Goal: Information Seeking & Learning: Learn about a topic

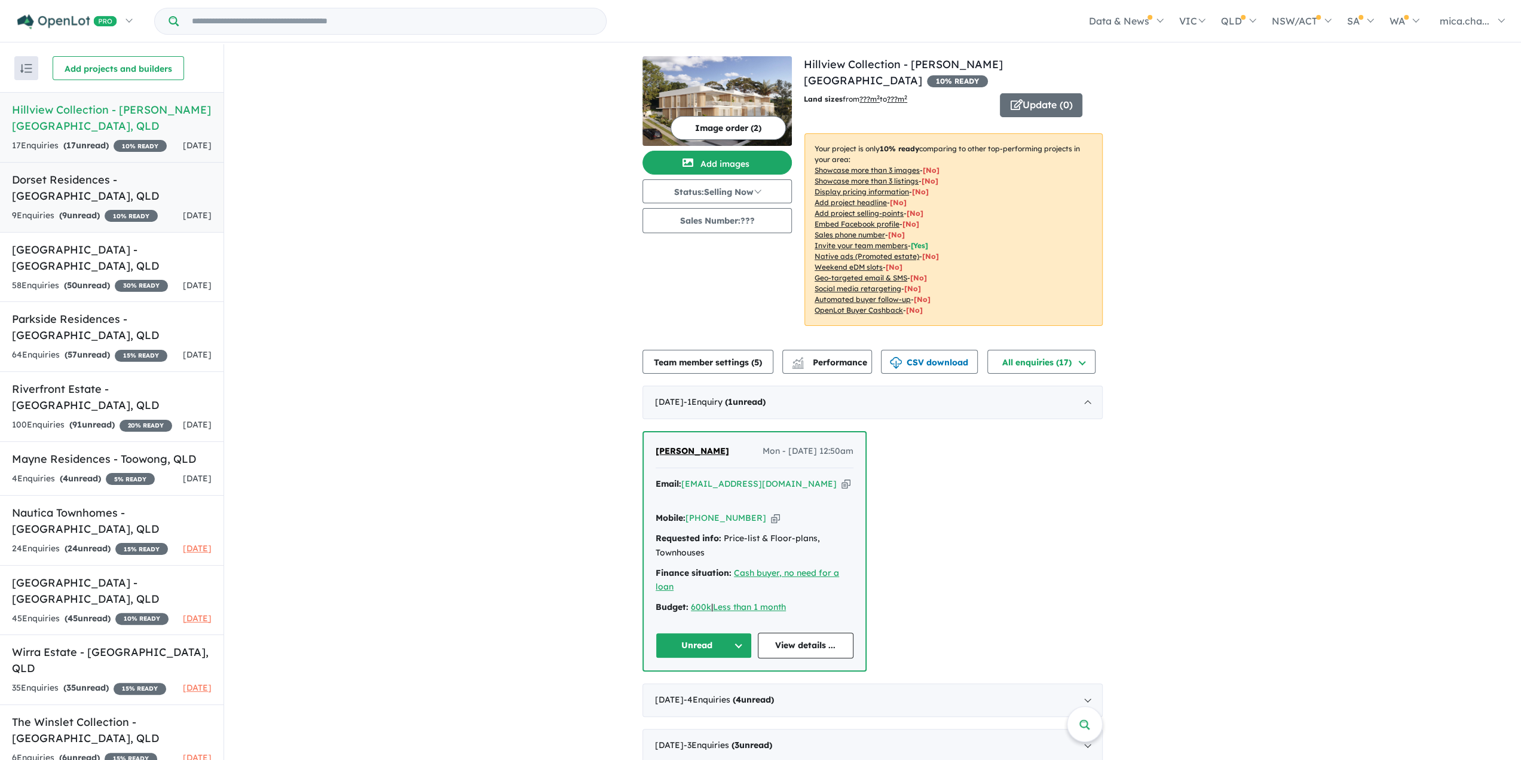
click at [62, 204] on link "Dorset Residences - [GEOGRAPHIC_DATA] , [GEOGRAPHIC_DATA] 9 Enquir ies ( 9 unre…" at bounding box center [112, 197] width 224 height 71
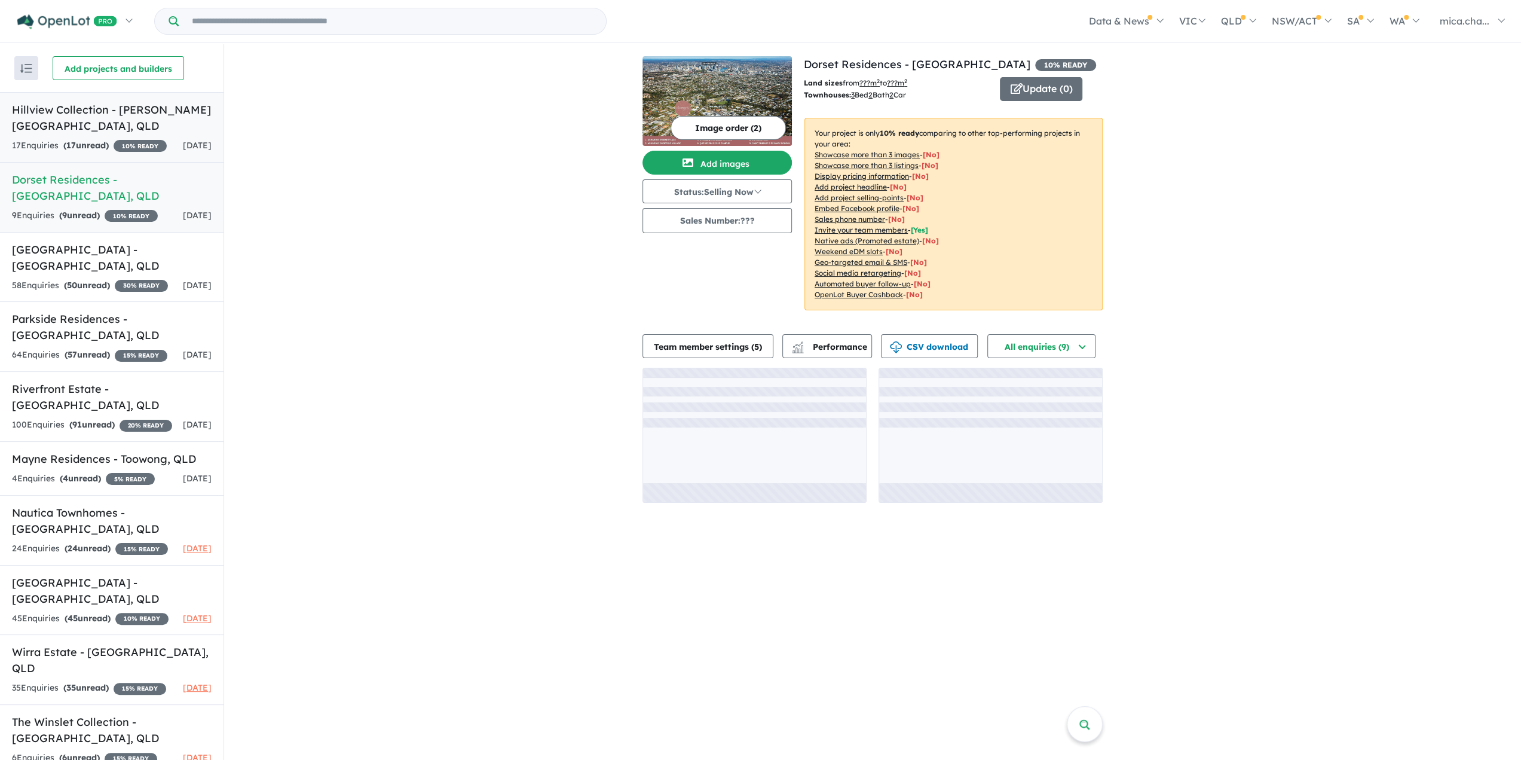
click at [111, 139] on div "17 Enquir ies ( 17 unread) 10 % READY" at bounding box center [89, 146] width 155 height 14
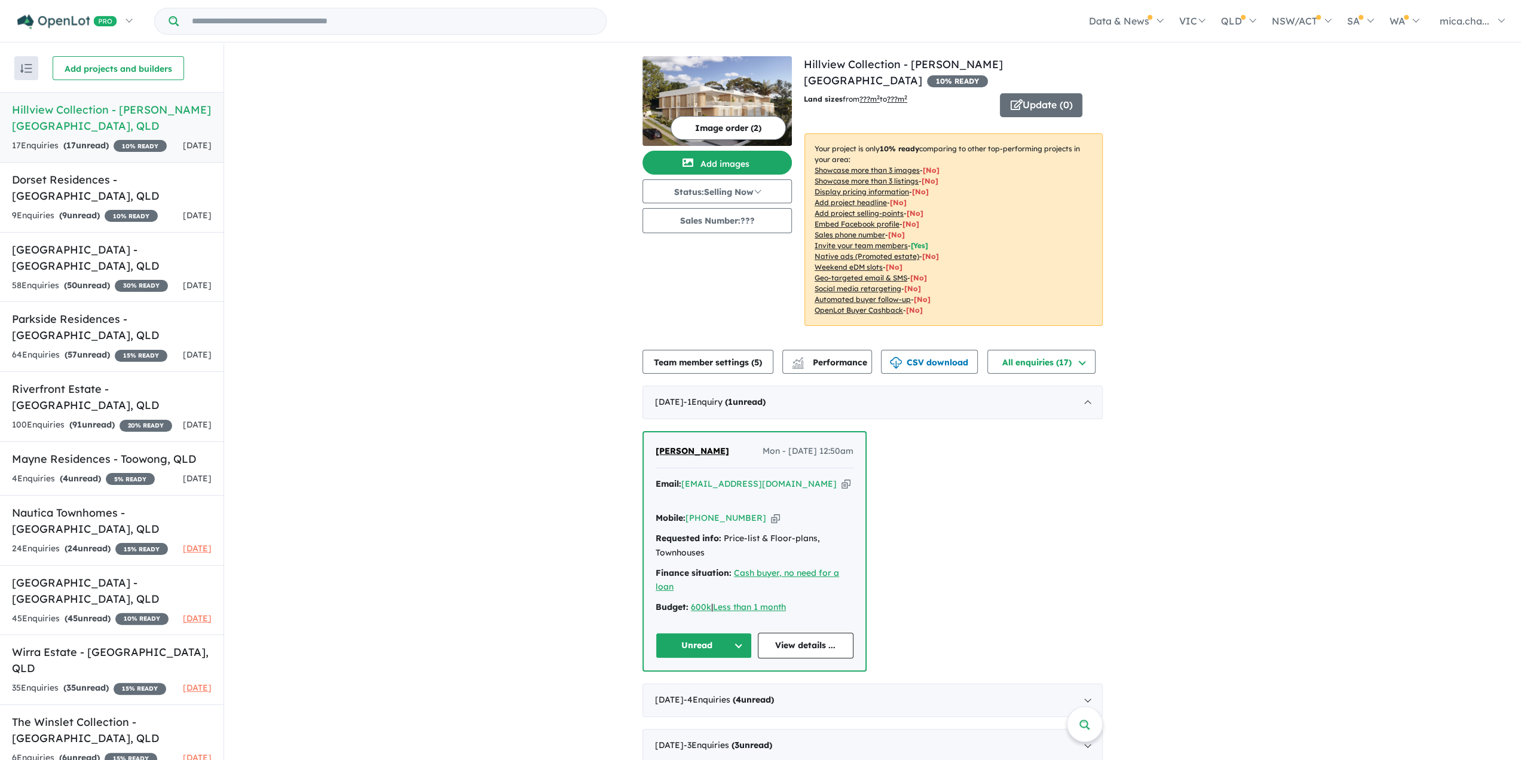
click at [1326, 411] on div "View 13 projects in your account Hillview Collection - [PERSON_NAME][GEOGRAPHIC…" at bounding box center [872, 499] width 1297 height 911
click at [736, 352] on button "Team member settings ( 5 )" at bounding box center [708, 362] width 131 height 24
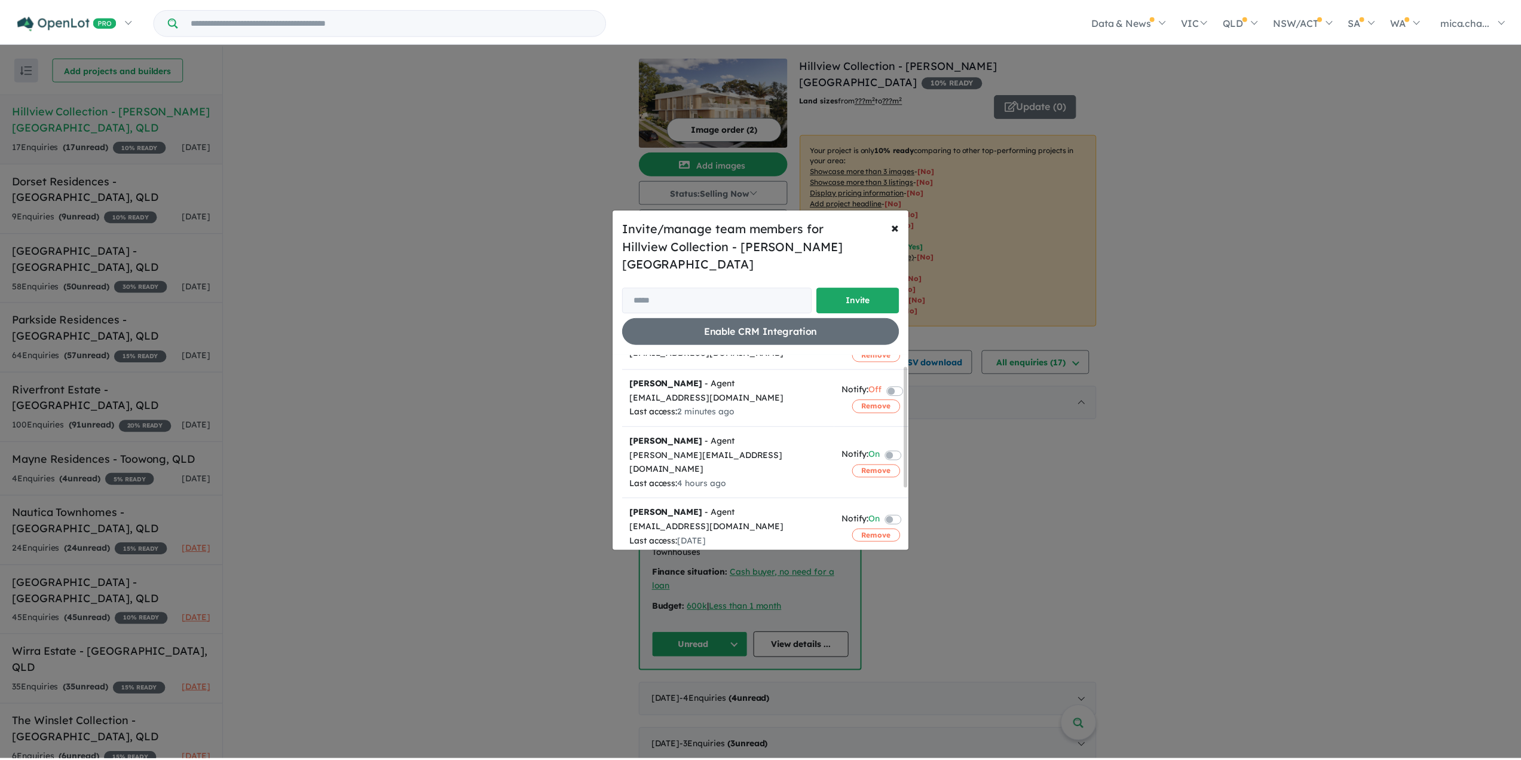
scroll to position [117, 0]
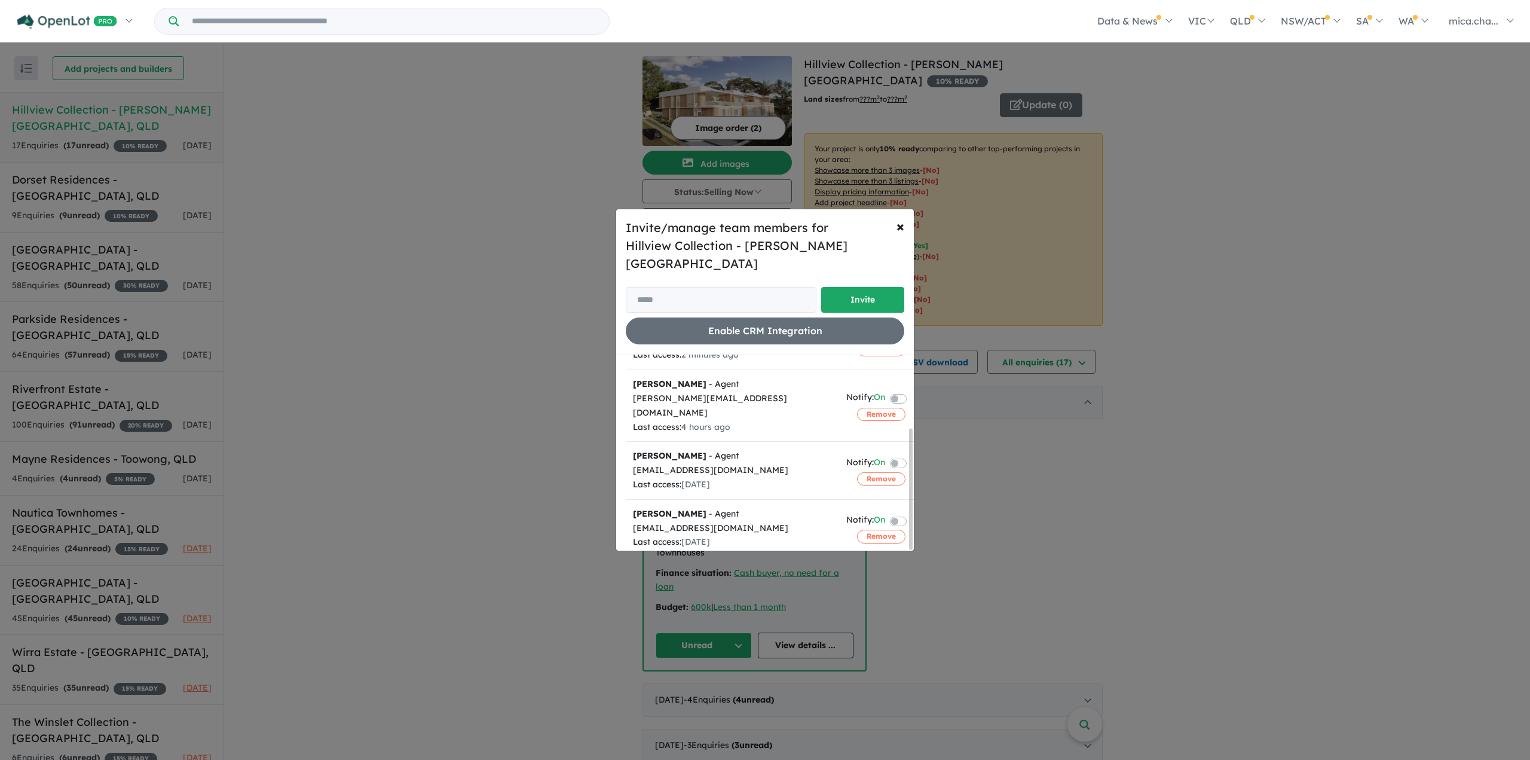
click at [1331, 505] on div "Invite/manage team members for Hillview Collection - [PERSON_NAME][GEOGRAPHIC_D…" at bounding box center [765, 380] width 1530 height 760
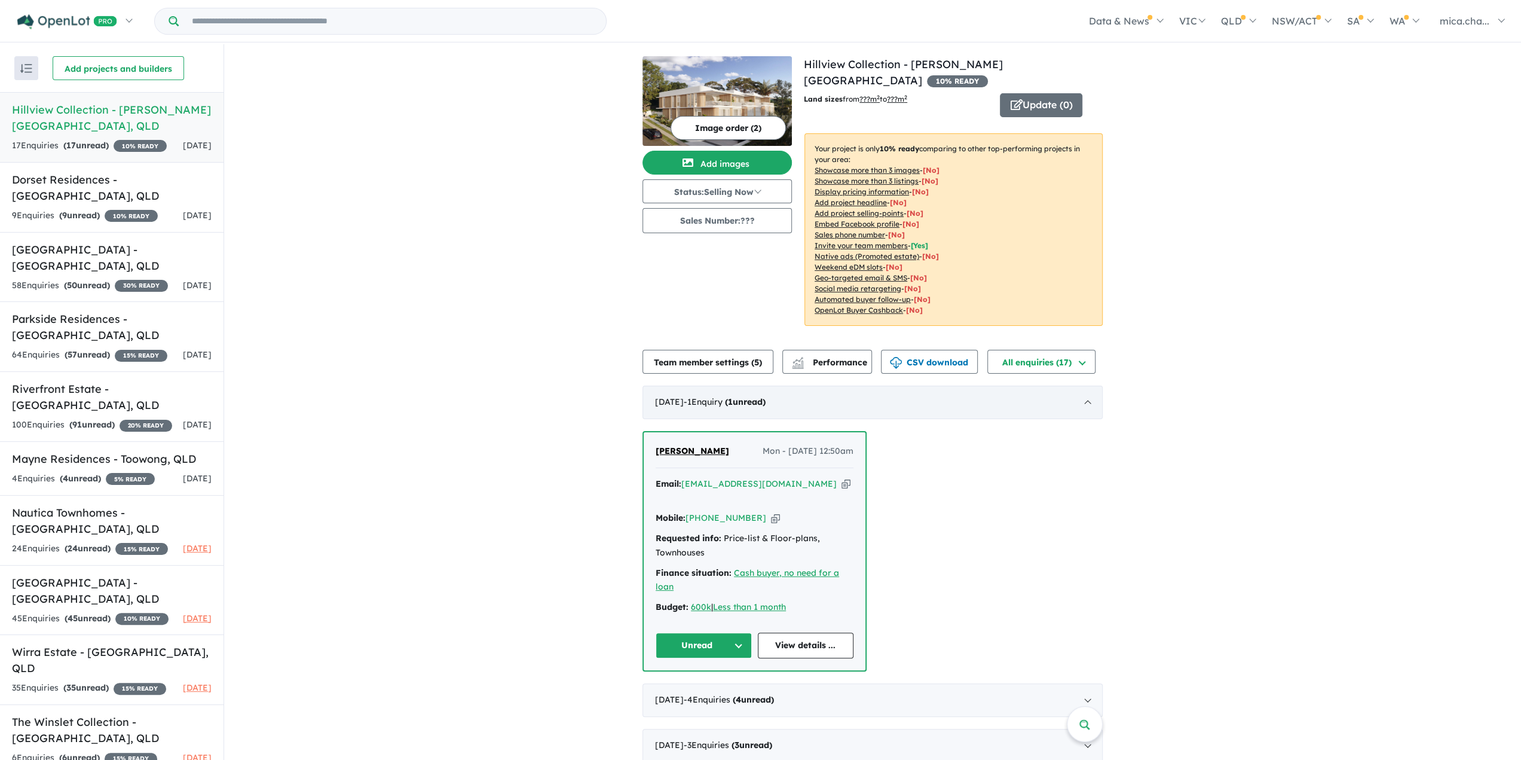
click at [870, 390] on div "[DATE] - 1 Enquir y ( 1 unread)" at bounding box center [873, 402] width 460 height 33
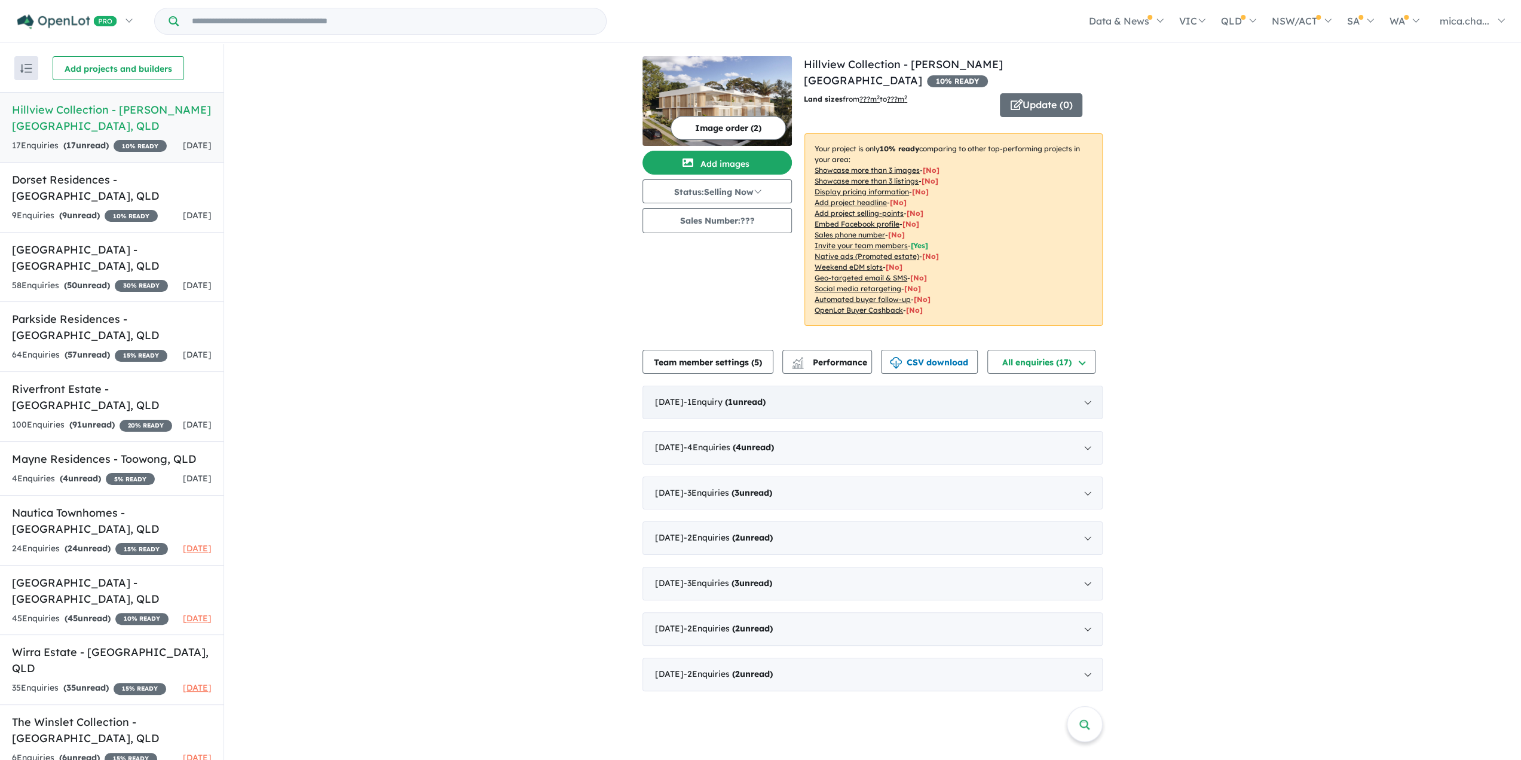
click at [873, 390] on div "[DATE] - 1 Enquir y ( 1 unread)" at bounding box center [873, 402] width 460 height 33
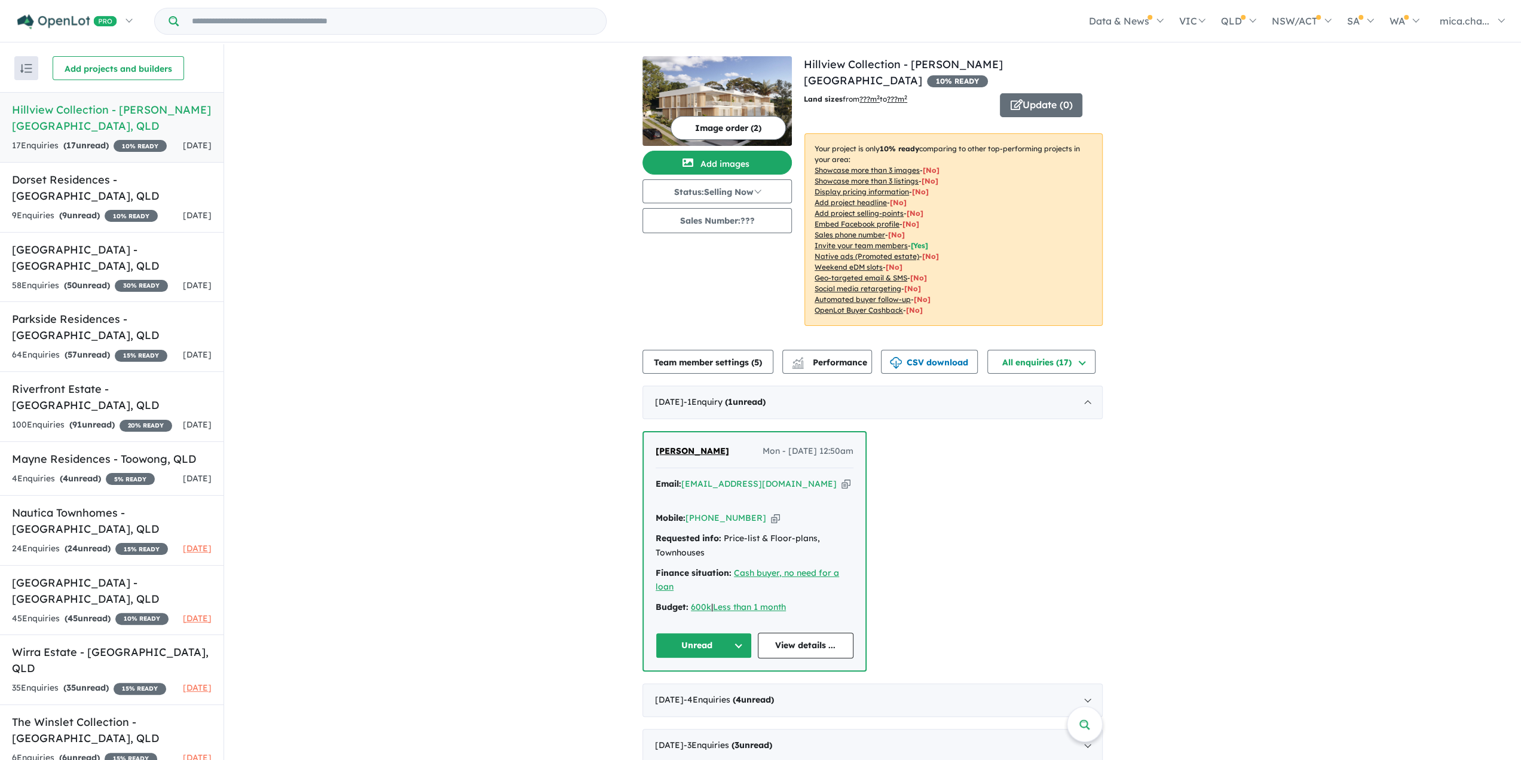
scroll to position [0, 0]
click at [752, 193] on button "Status: Selling Now" at bounding box center [717, 191] width 149 height 24
click at [591, 227] on div "View 13 projects in your account Hillview Collection - [PERSON_NAME][GEOGRAPHIC…" at bounding box center [872, 499] width 1297 height 911
click at [447, 244] on div "View 13 projects in your account Hillview Collection - [PERSON_NAME][GEOGRAPHIC…" at bounding box center [872, 499] width 1297 height 911
click at [399, 307] on div "View 13 projects in your account Hillview Collection - [PERSON_NAME][GEOGRAPHIC…" at bounding box center [872, 499] width 1297 height 911
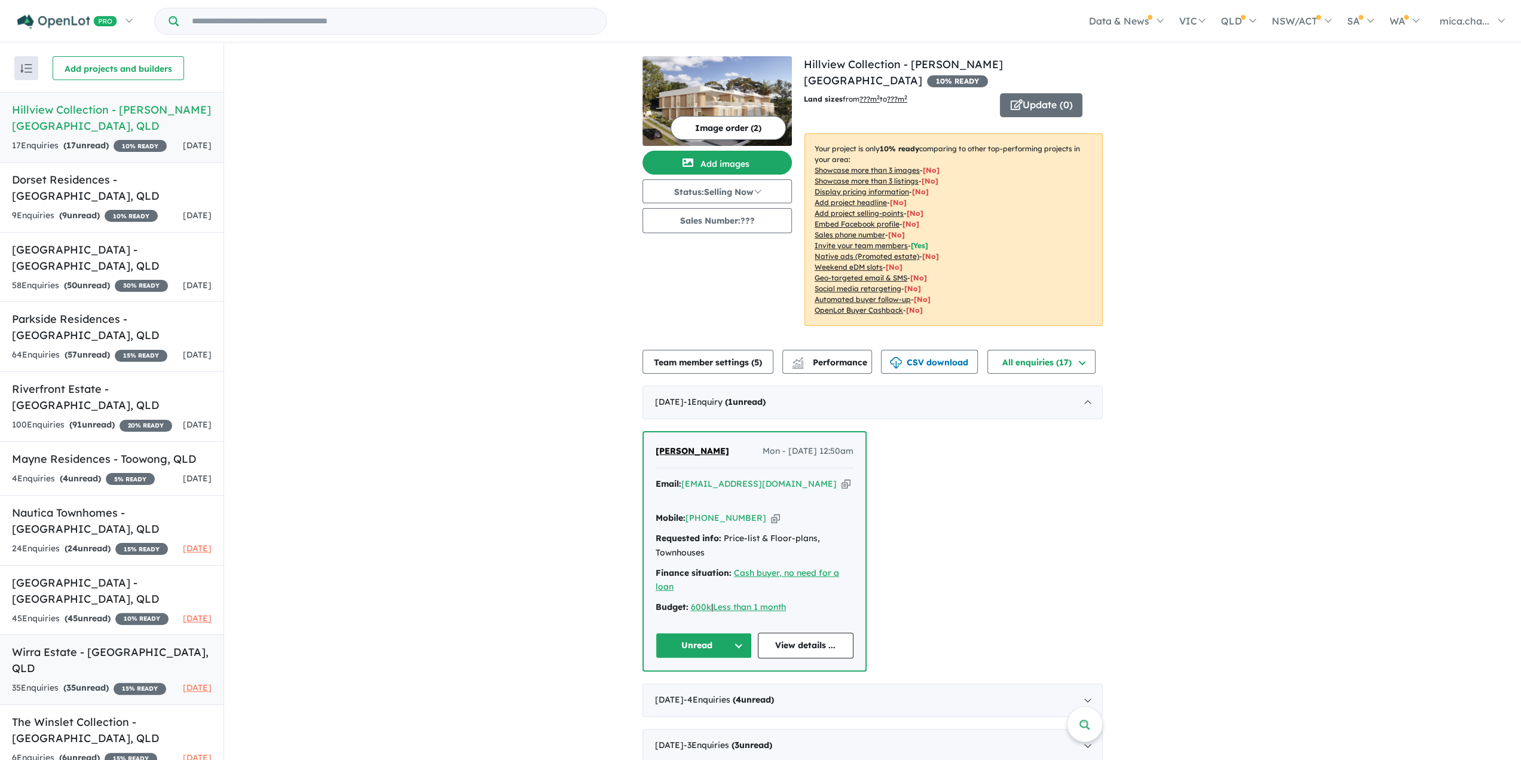
click at [129, 658] on h5 "Wirra Estate - [GEOGRAPHIC_DATA] , [GEOGRAPHIC_DATA]" at bounding box center [112, 660] width 200 height 32
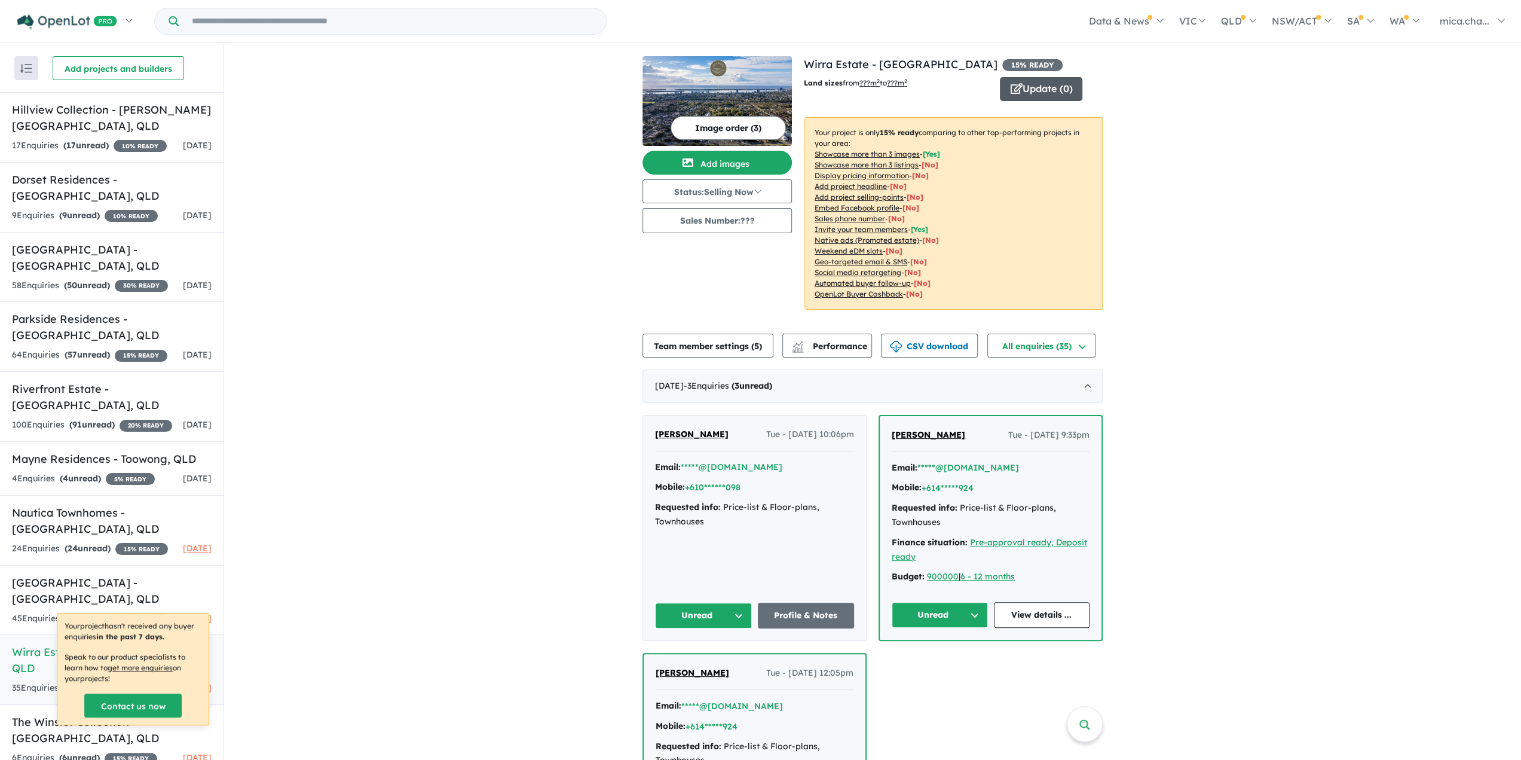
click at [1036, 85] on button "Update ( 0 )" at bounding box center [1041, 89] width 82 height 24
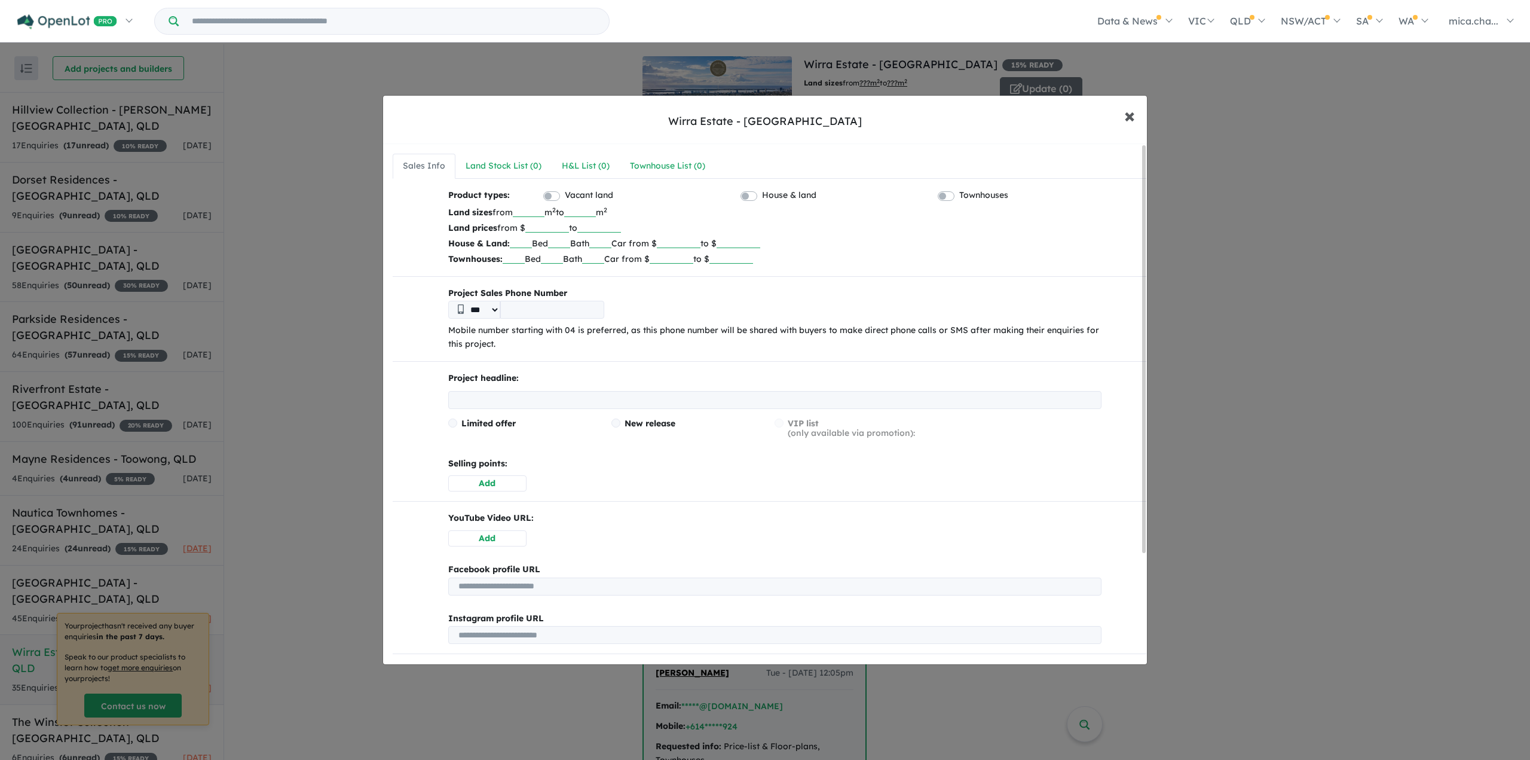
click at [1133, 115] on span "×" at bounding box center [1129, 115] width 11 height 26
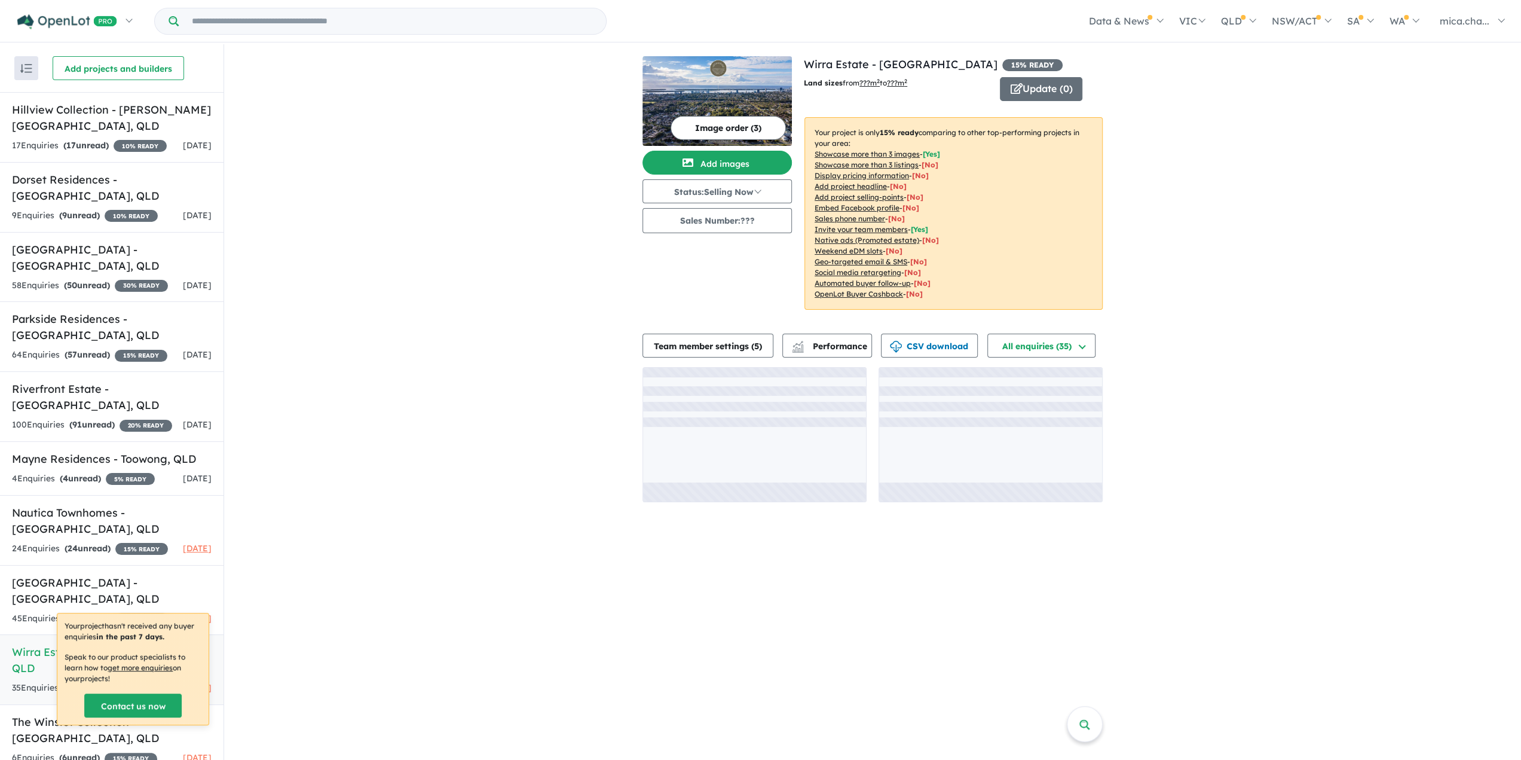
click at [490, 207] on div "View 13 projects in your account Wirra Estate - [GEOGRAPHIC_DATA] 15 % READY La…" at bounding box center [872, 279] width 1297 height 470
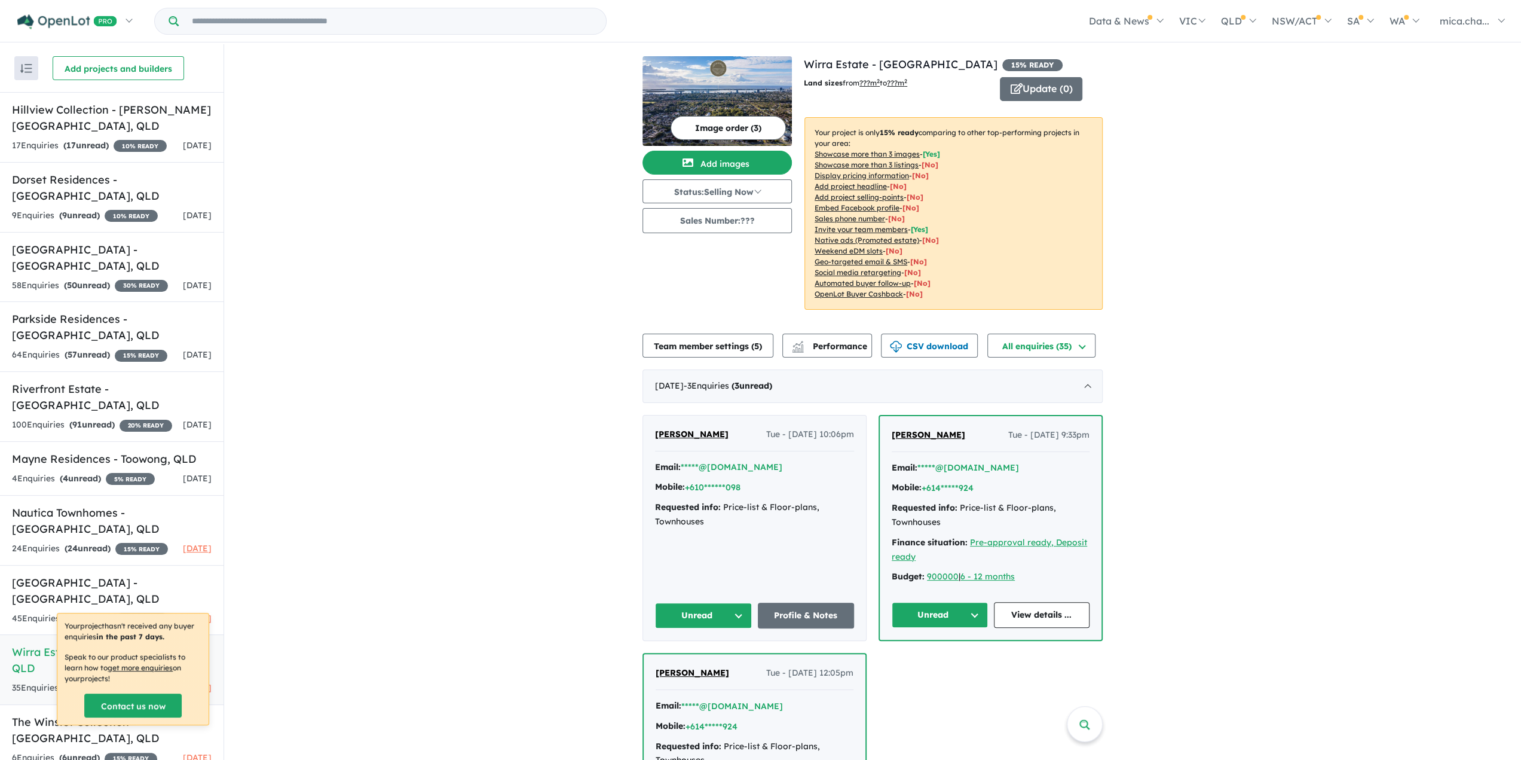
click at [723, 95] on img at bounding box center [717, 101] width 149 height 90
click at [75, 120] on link "Hillview Collection - [PERSON_NAME][GEOGRAPHIC_DATA] , [GEOGRAPHIC_DATA] 17 Enq…" at bounding box center [112, 127] width 224 height 71
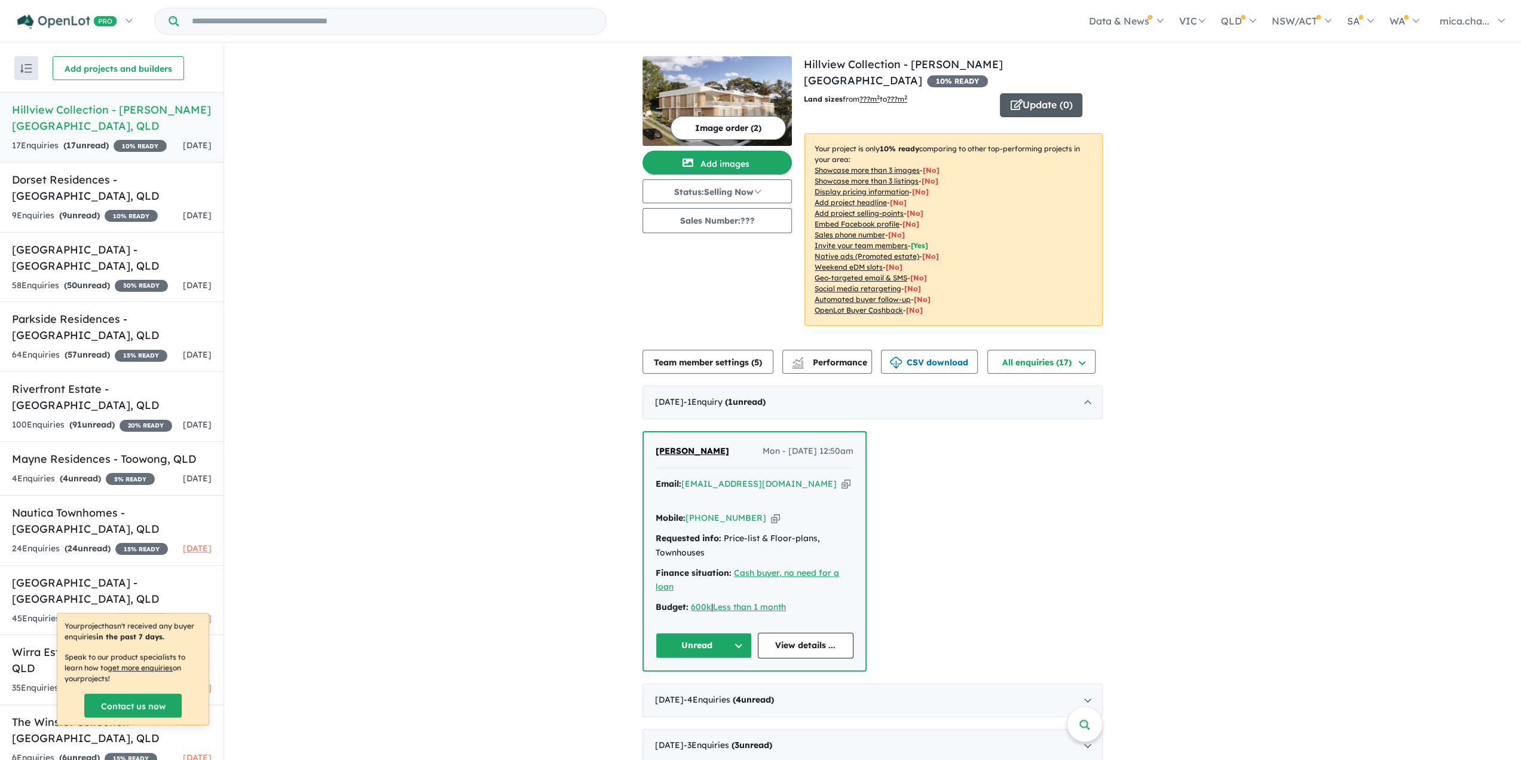
click at [1033, 100] on button "Update ( 0 )" at bounding box center [1041, 105] width 82 height 24
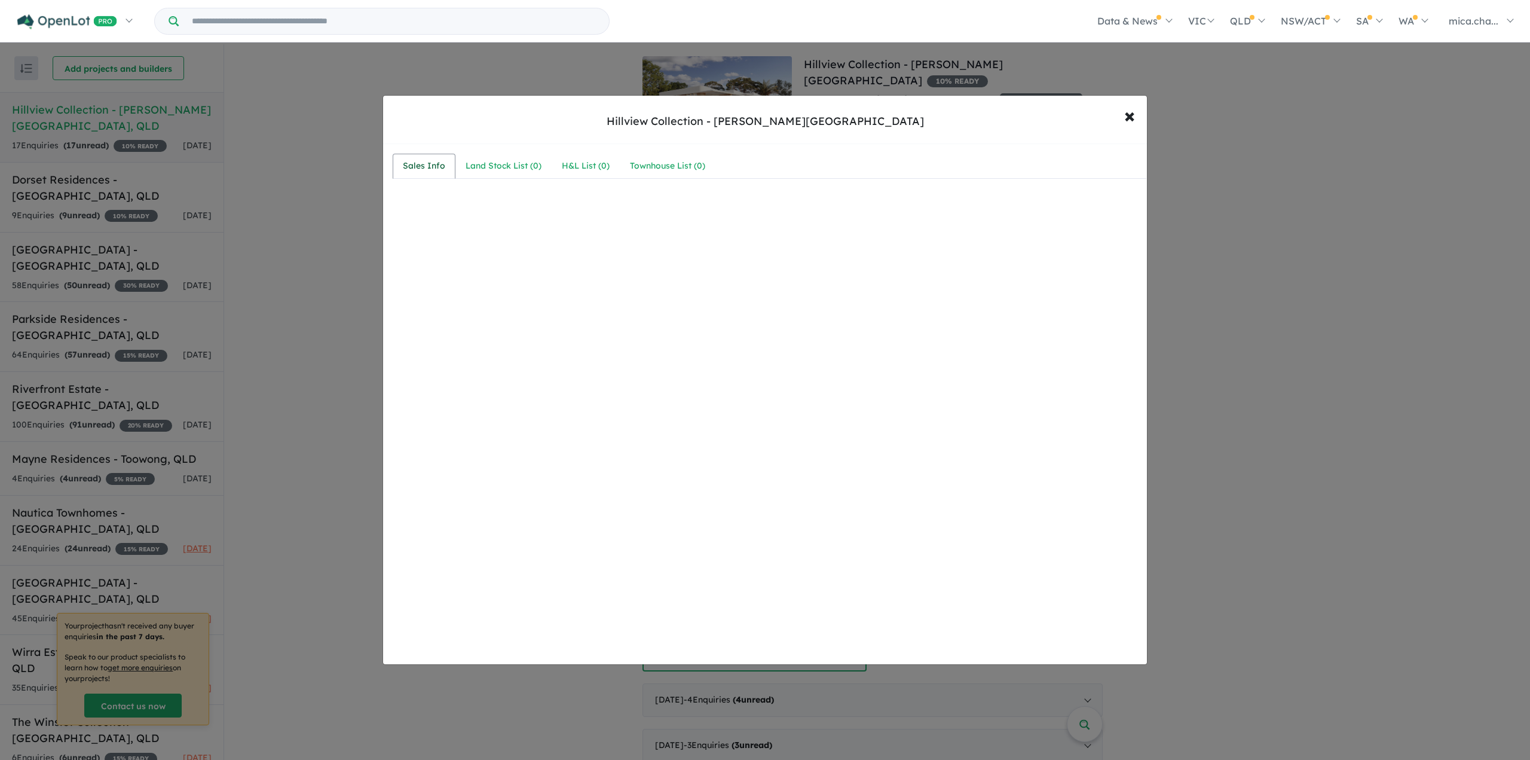
click at [420, 168] on div "Sales Info" at bounding box center [424, 166] width 42 height 14
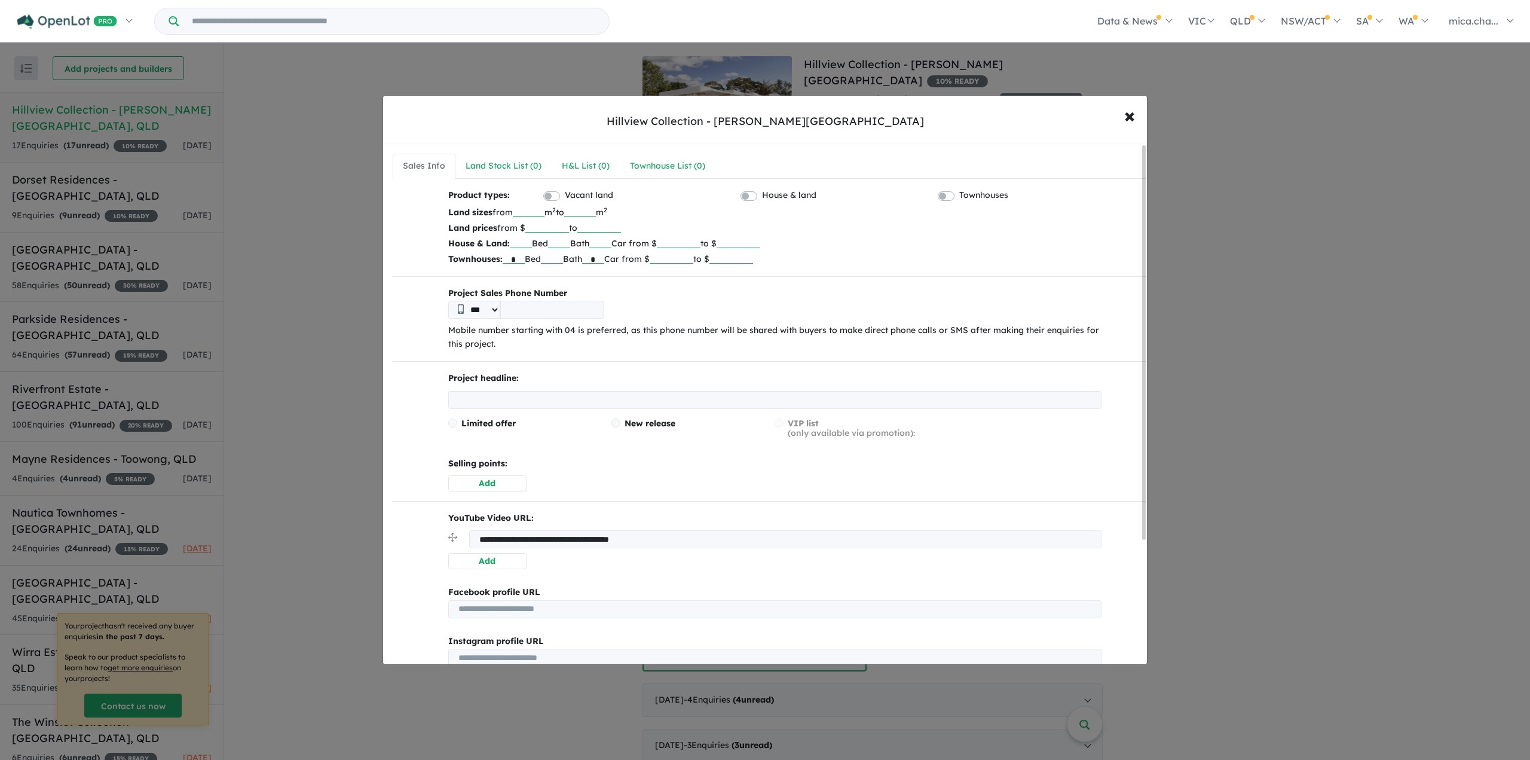
click at [521, 209] on input "number" at bounding box center [529, 211] width 32 height 12
click at [585, 207] on input "number" at bounding box center [580, 211] width 32 height 12
click at [551, 221] on input "number" at bounding box center [547, 227] width 44 height 12
click at [620, 227] on input "number" at bounding box center [599, 227] width 44 height 12
click at [493, 167] on div "Land Stock List ( 0 )" at bounding box center [504, 166] width 76 height 14
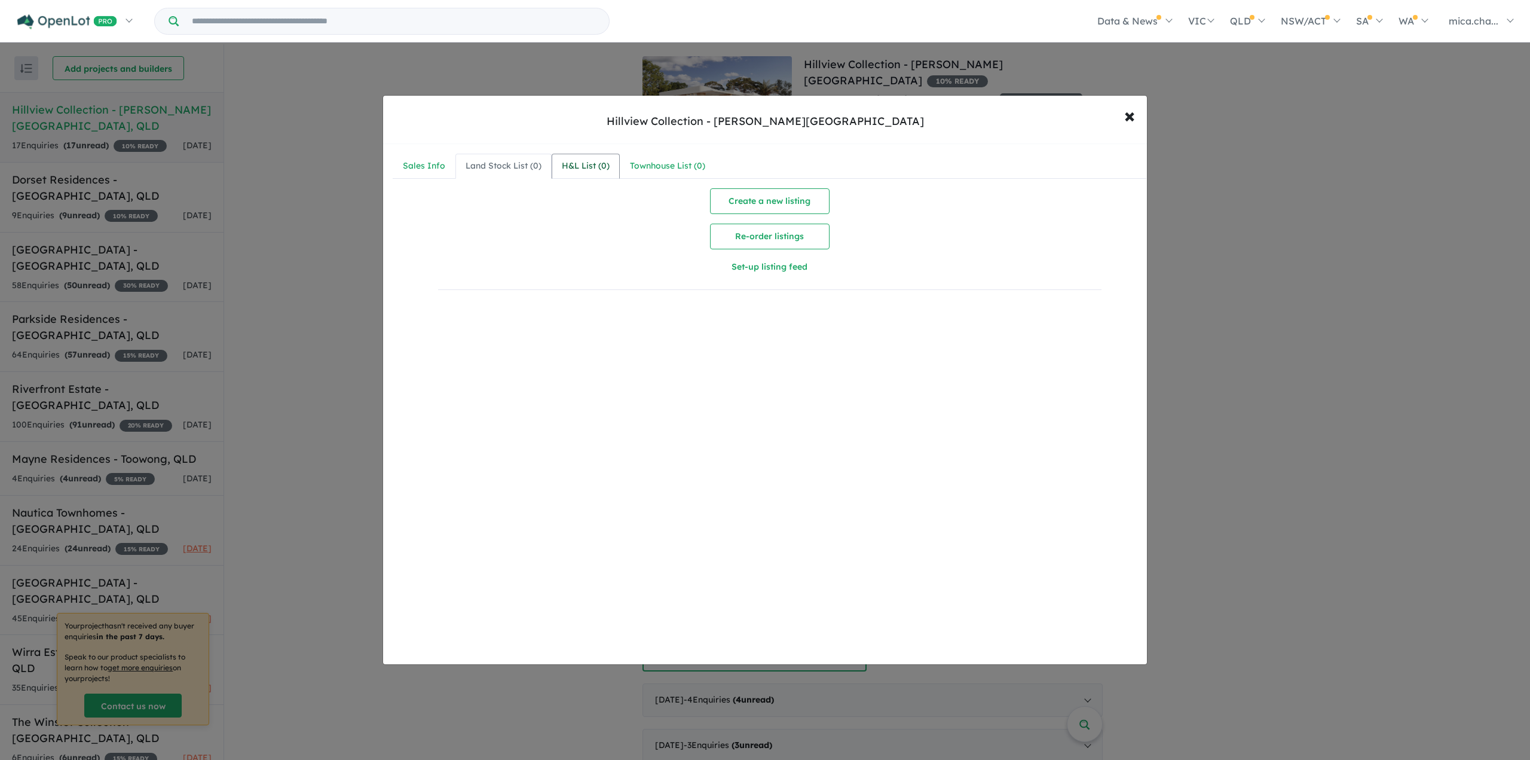
click at [568, 166] on div "H&L List ( 0 )" at bounding box center [586, 166] width 48 height 14
click at [643, 166] on div "Townhouse List ( 0 )" at bounding box center [667, 166] width 75 height 14
click at [430, 164] on div "Sales Info" at bounding box center [424, 166] width 42 height 14
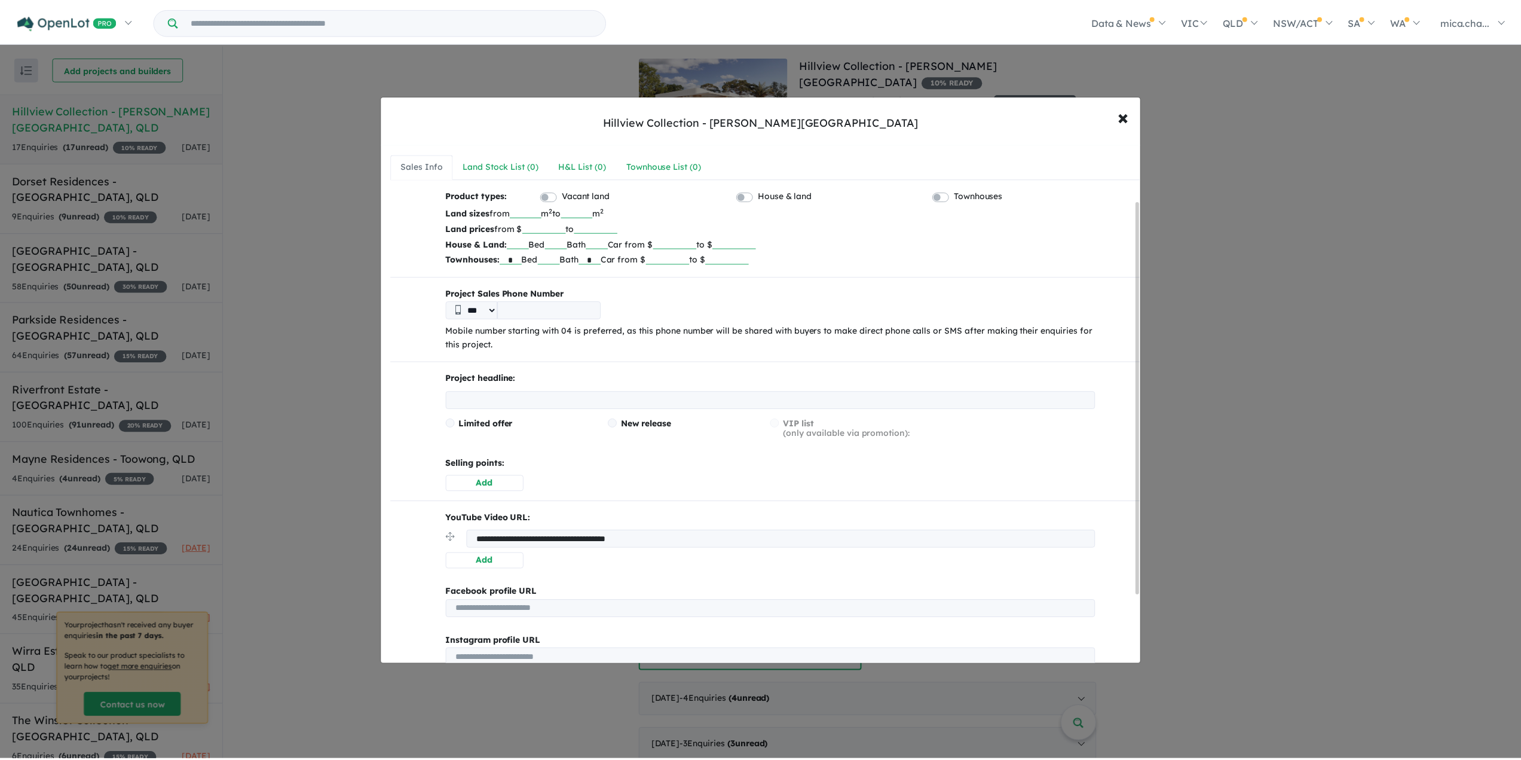
scroll to position [166, 0]
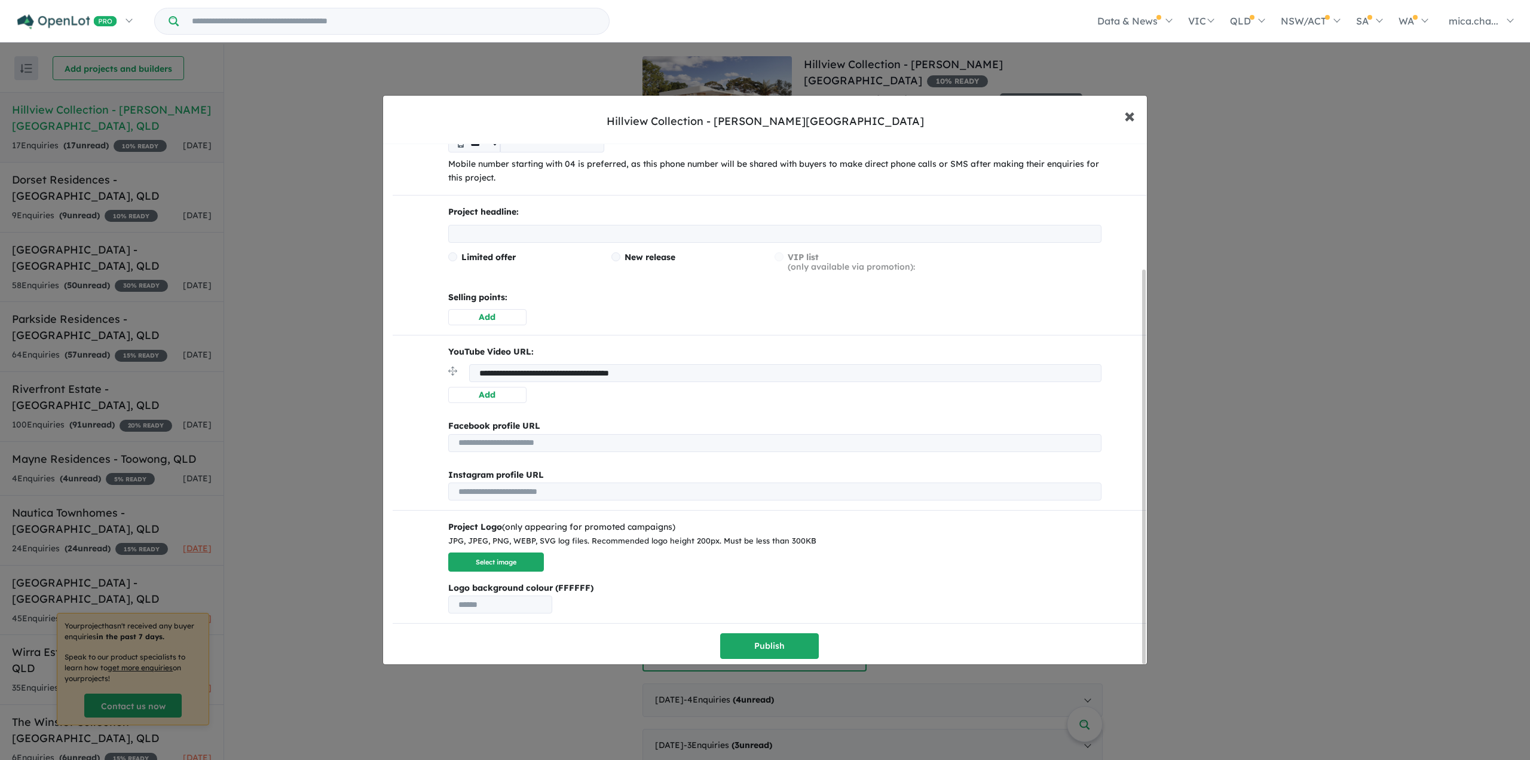
click at [1129, 113] on span "×" at bounding box center [1129, 115] width 11 height 26
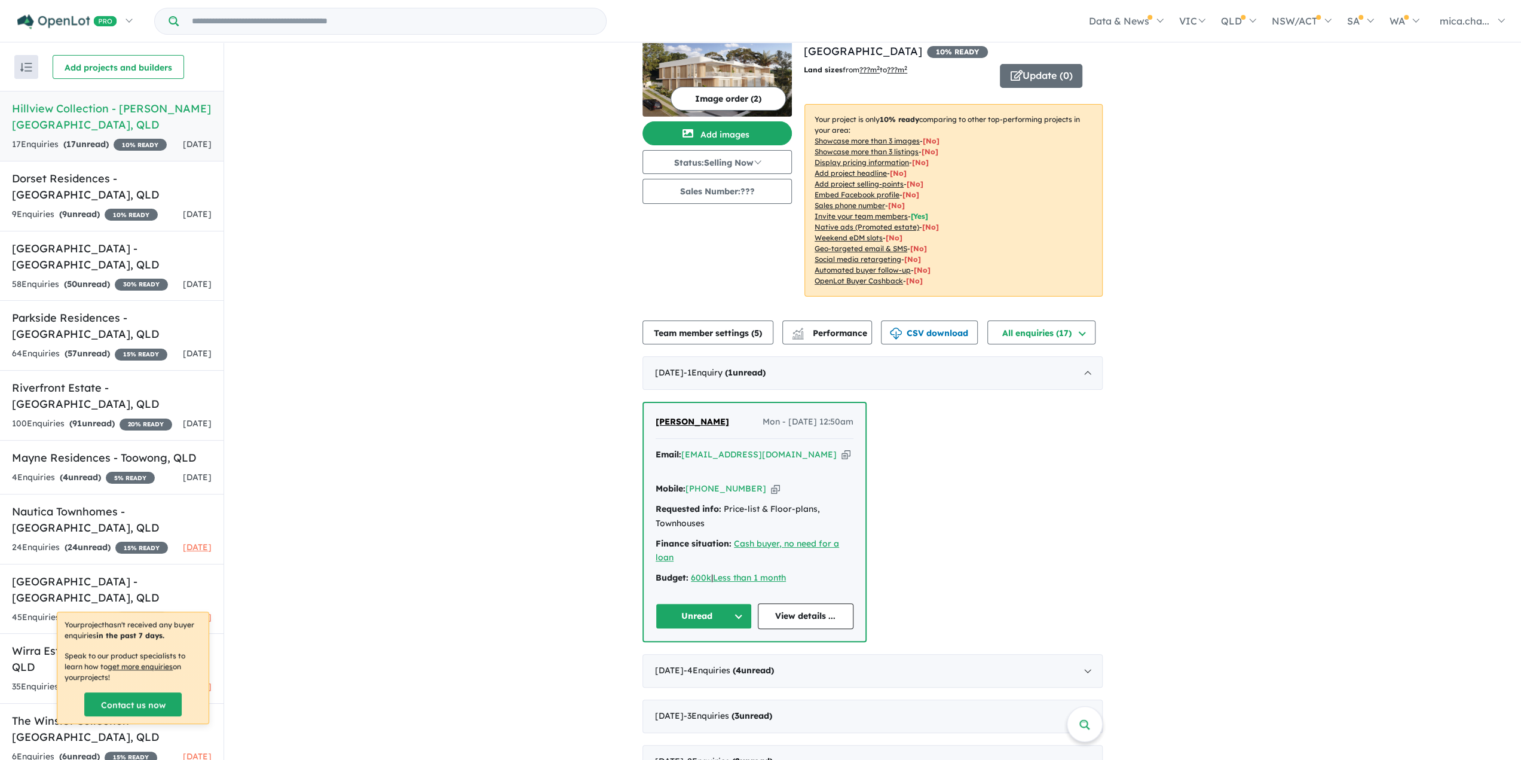
scroll to position [0, 0]
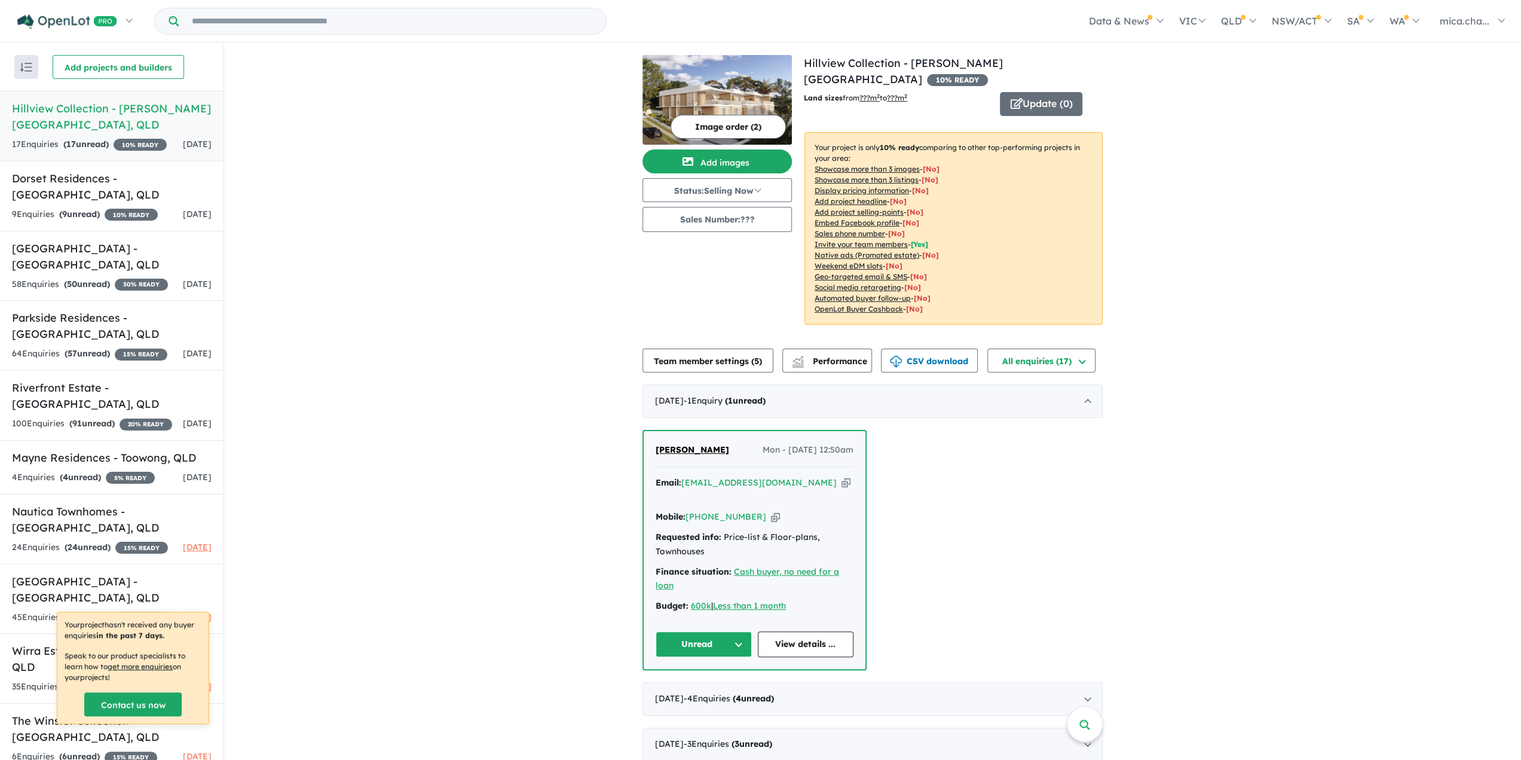
click at [1221, 457] on div "View 13 projects in your account Hillview Collection - [PERSON_NAME][GEOGRAPHIC…" at bounding box center [872, 498] width 1297 height 911
